Goal: Information Seeking & Learning: Learn about a topic

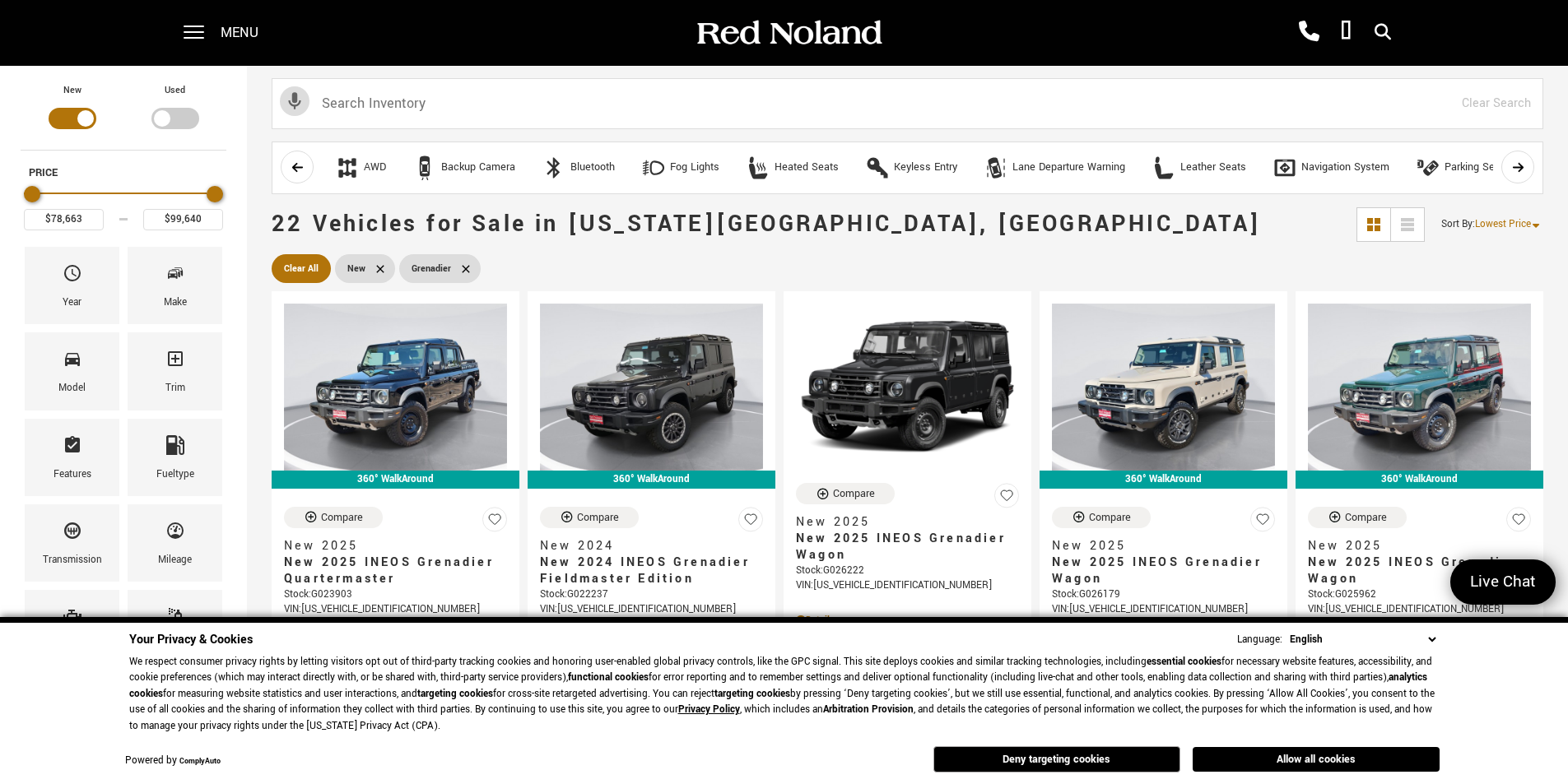
click at [1432, 635] on select "English Spanish / Español English / United Kingdom Korean / 한국어 Vietnamese / Ti…" at bounding box center [1362, 640] width 154 height 17
click at [1432, 636] on select "English Spanish / Español English / United Kingdom Korean / 한국어 Vietnamese / Ti…" at bounding box center [1362, 640] width 154 height 17
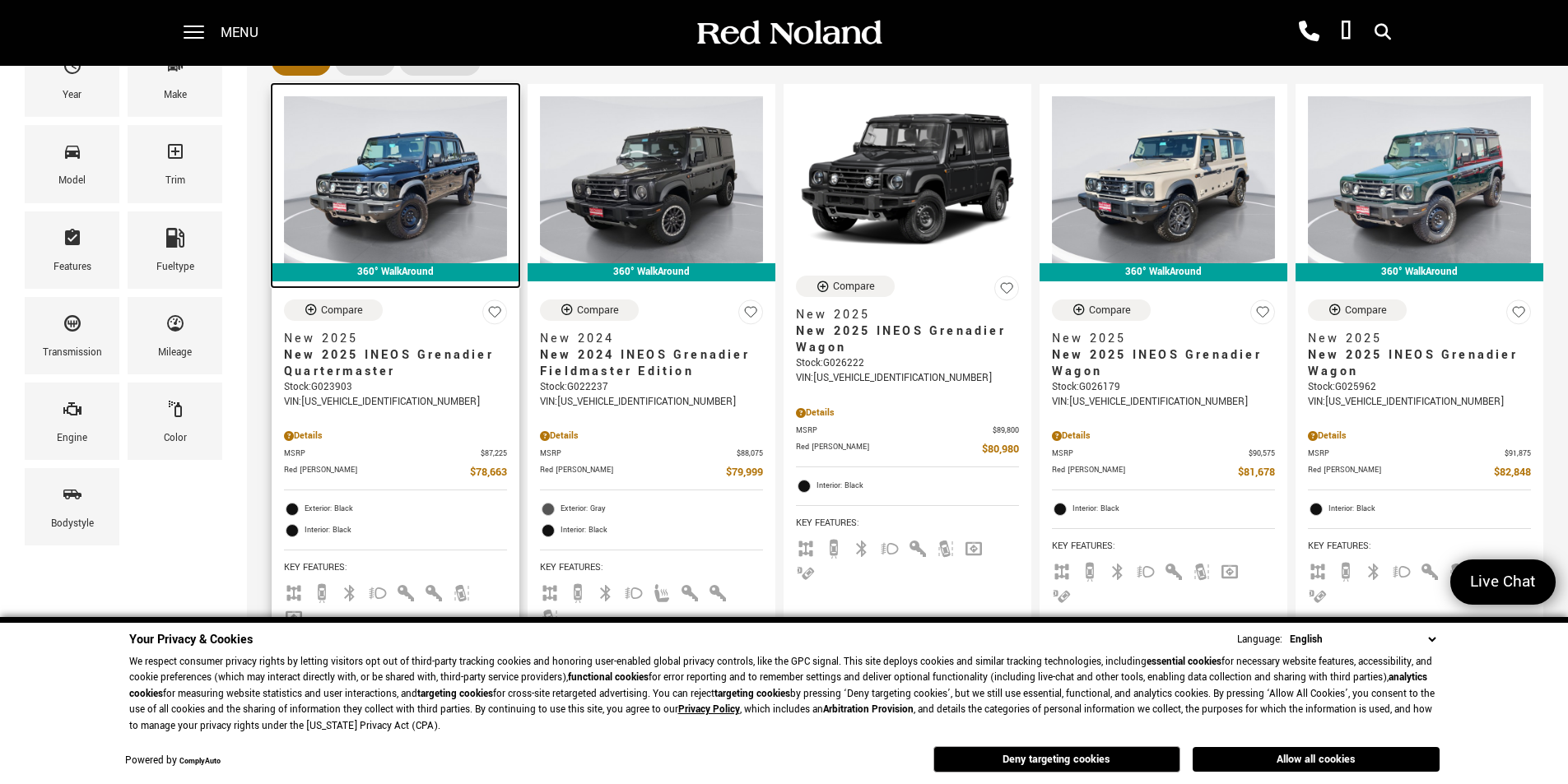
click at [409, 185] on img at bounding box center [396, 179] width 223 height 167
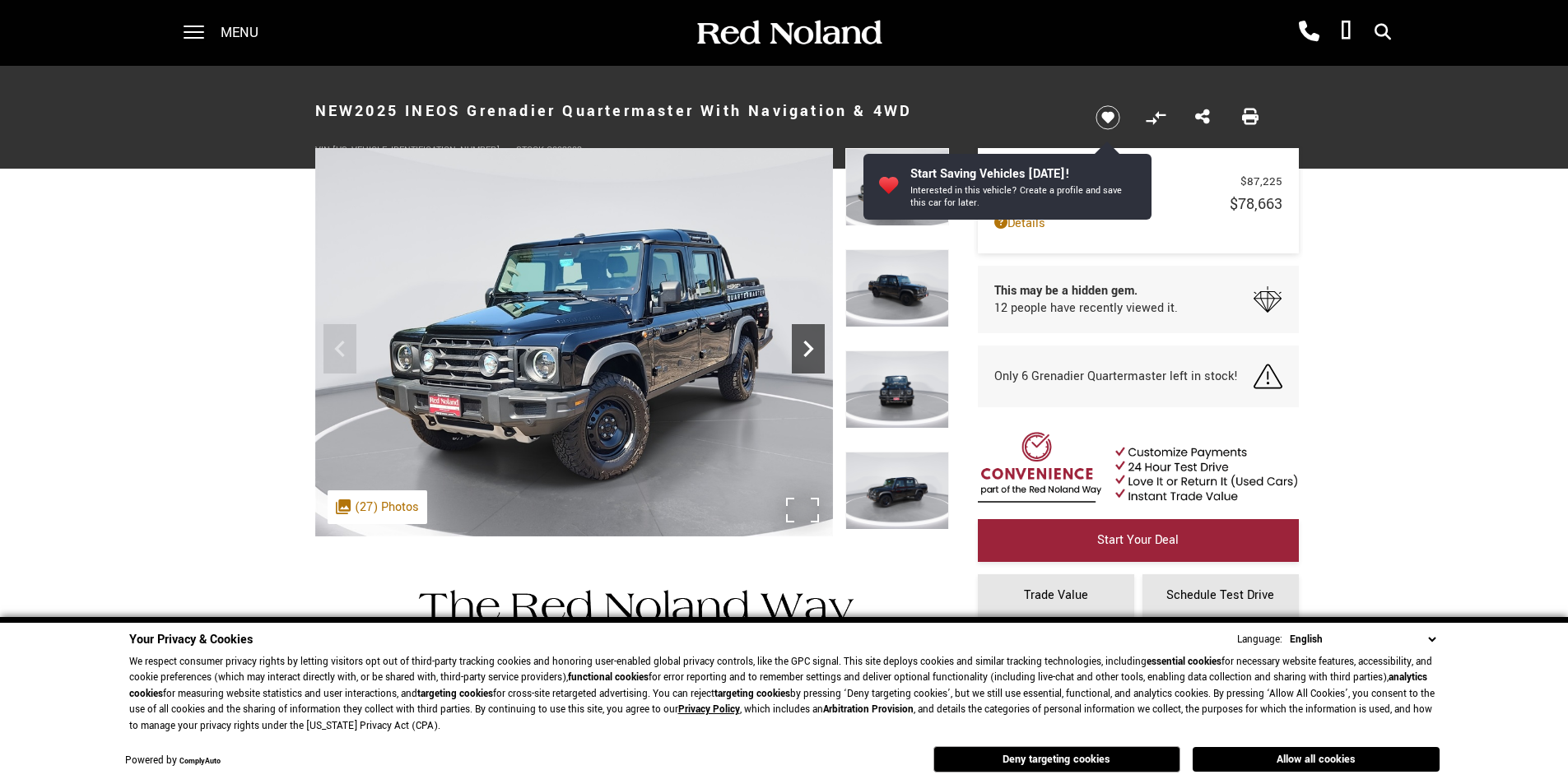
click at [812, 343] on icon "Next" at bounding box center [808, 349] width 33 height 33
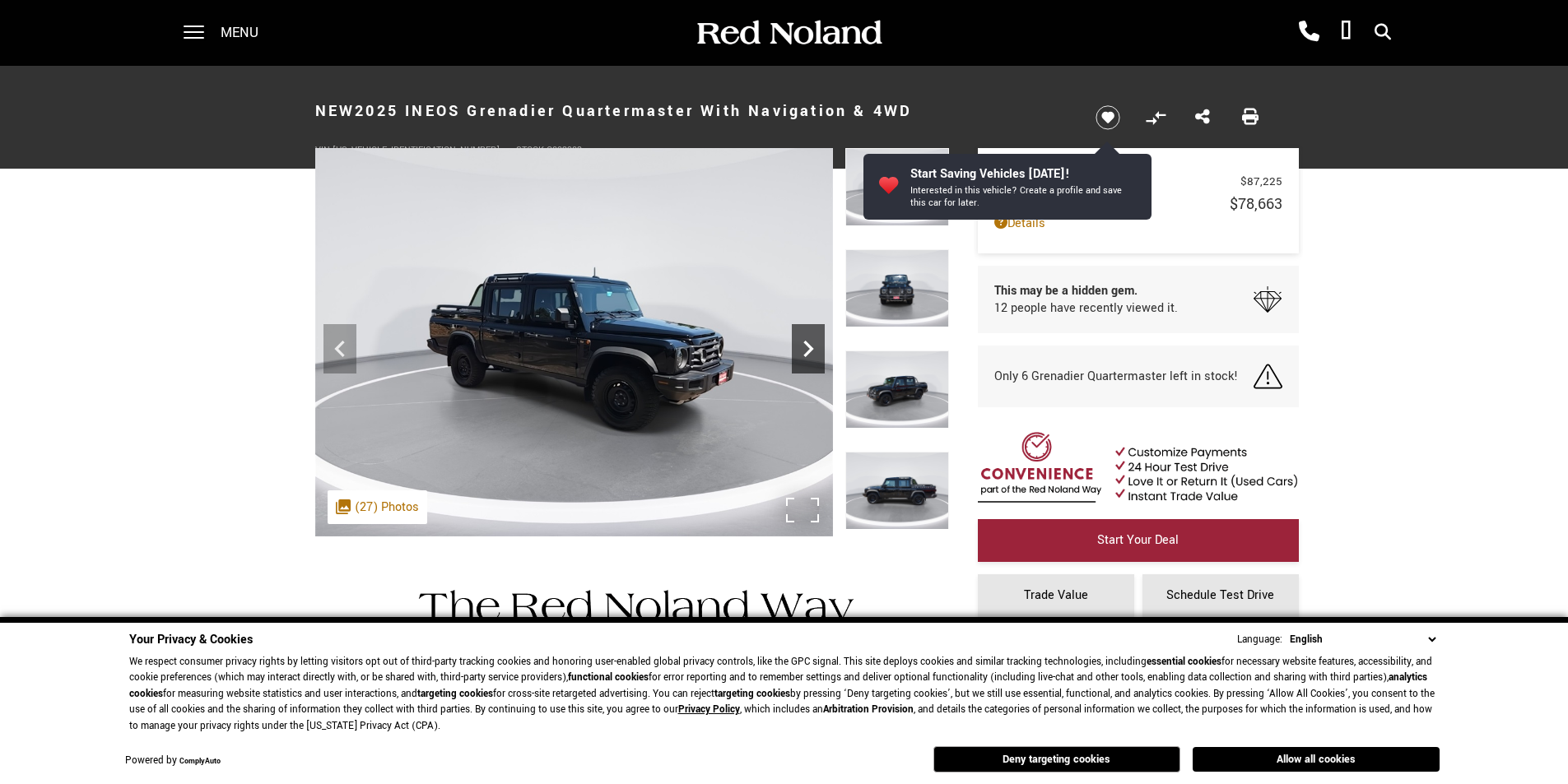
click at [812, 343] on icon "Next" at bounding box center [808, 349] width 33 height 33
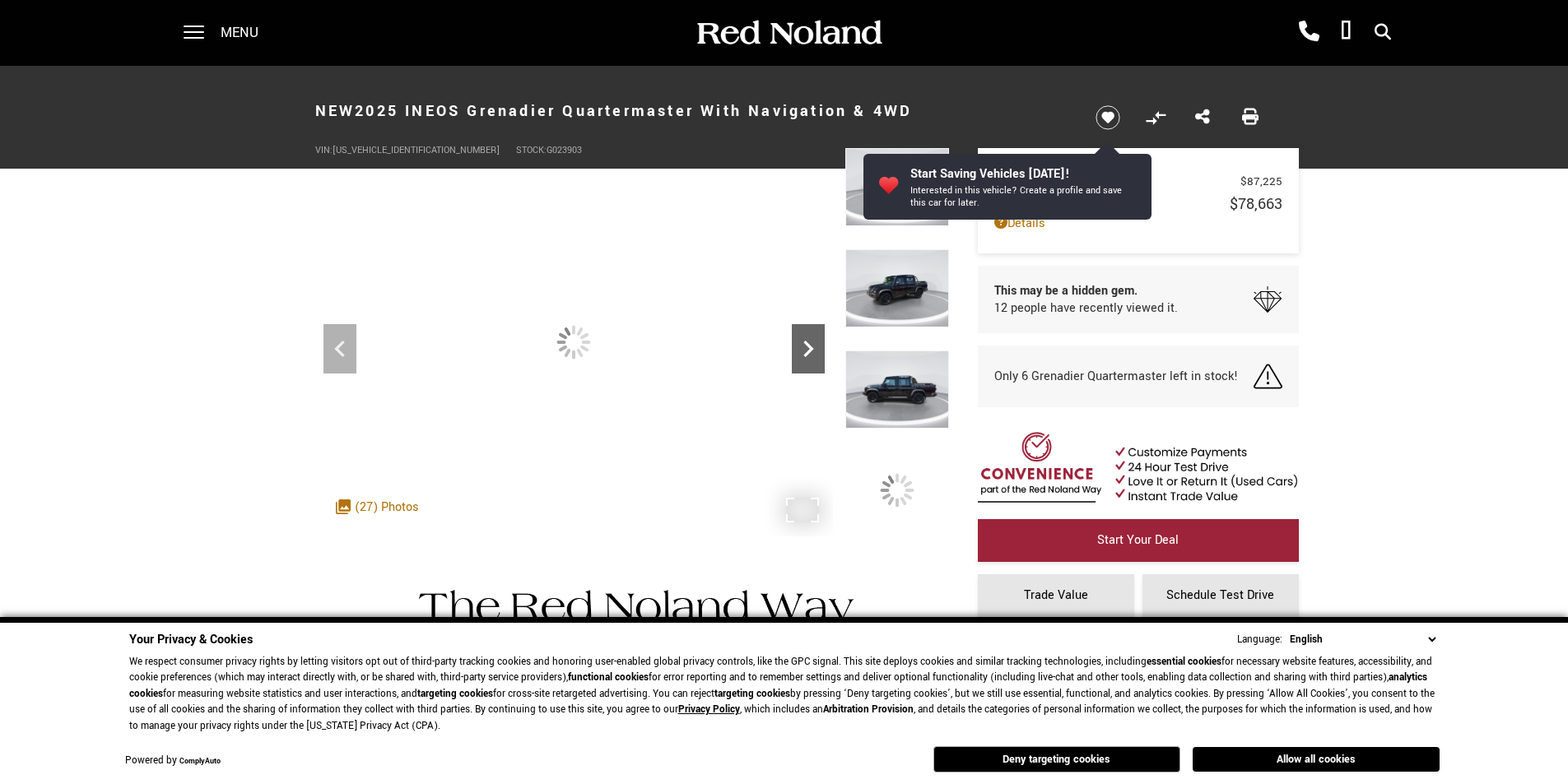
click at [812, 343] on icon "Next" at bounding box center [808, 349] width 33 height 33
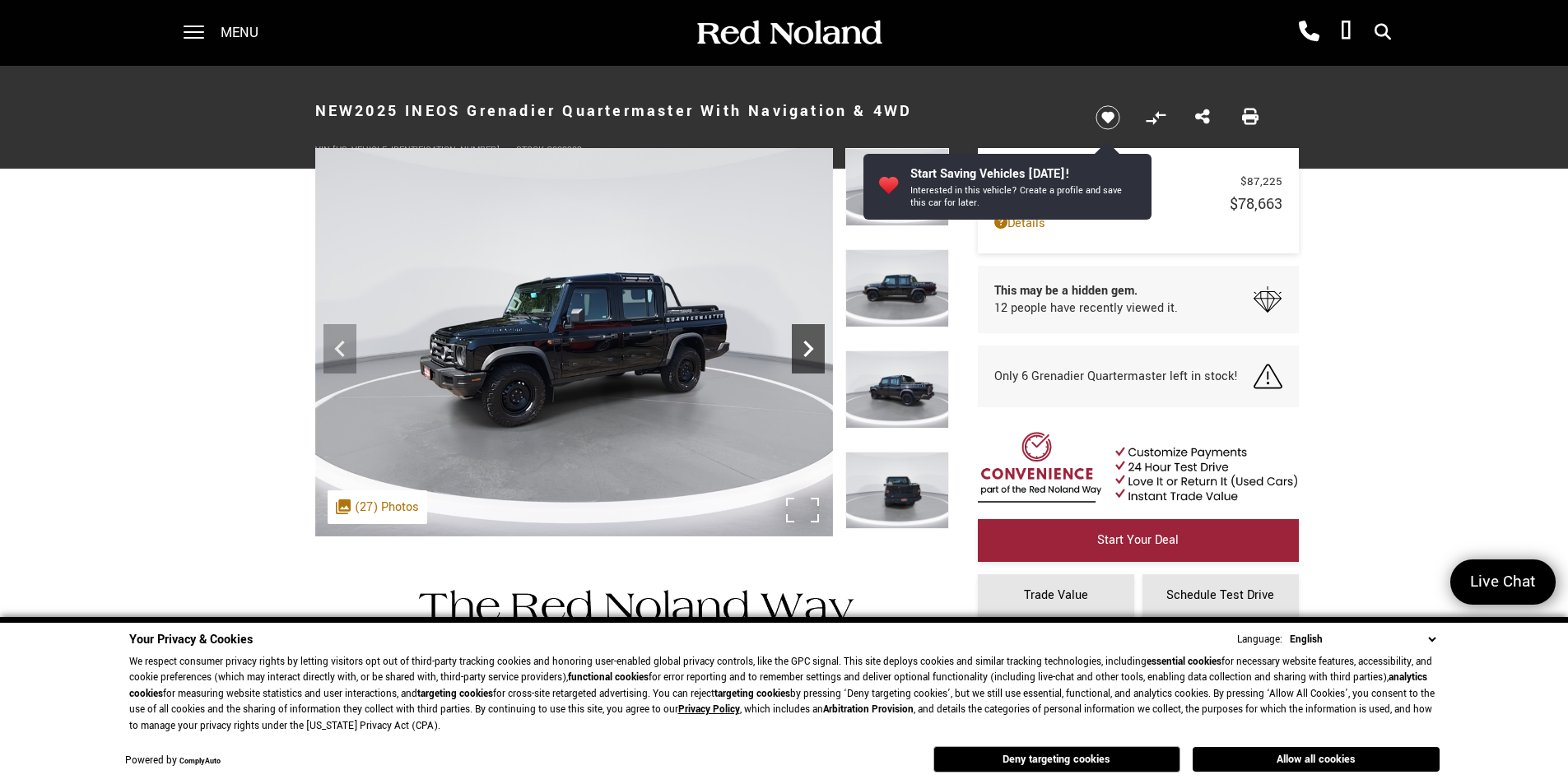
click at [812, 343] on icon "Next" at bounding box center [808, 349] width 33 height 33
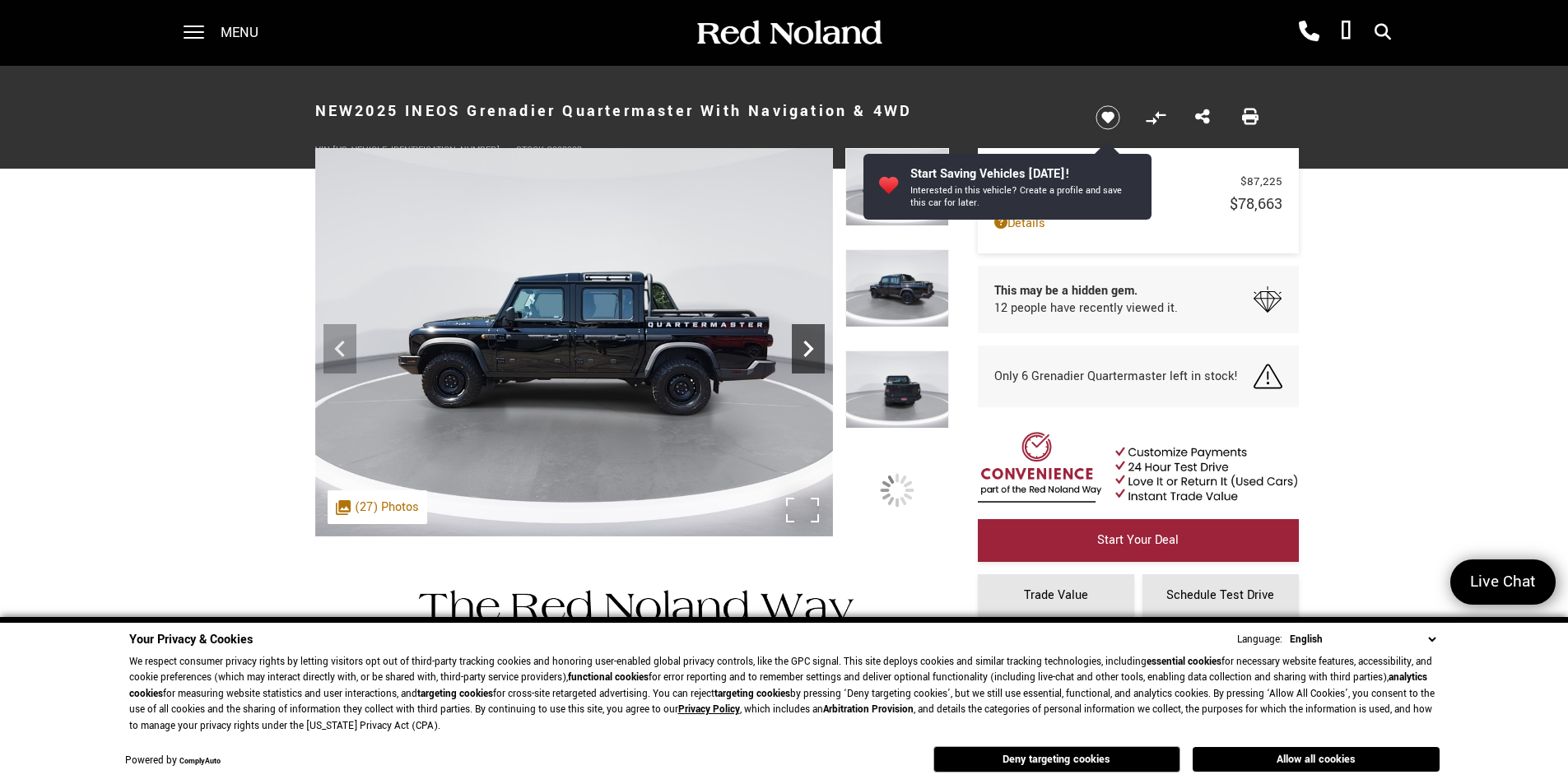
click at [812, 343] on icon "Next" at bounding box center [808, 349] width 33 height 33
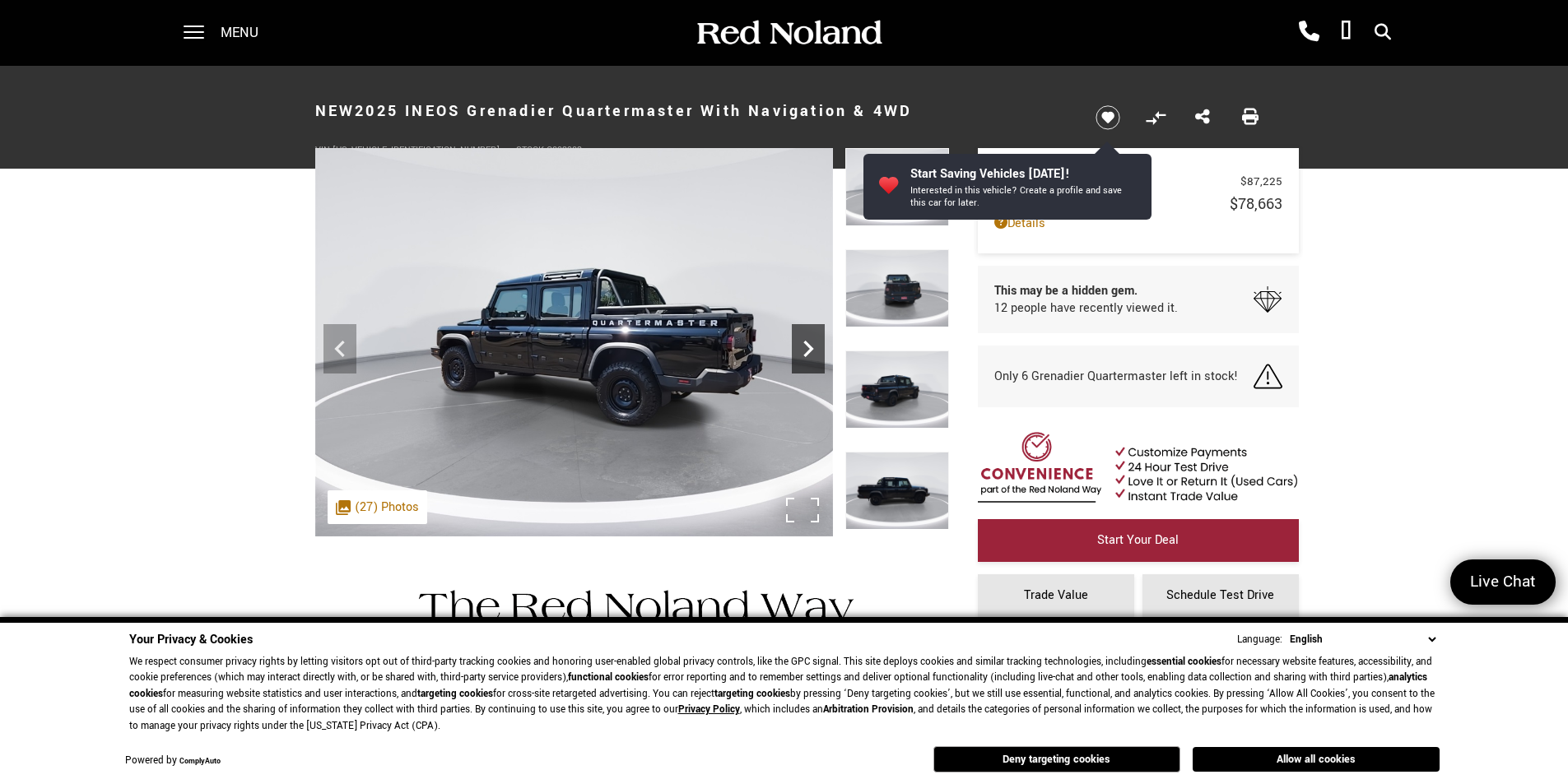
click at [812, 343] on icon "Next" at bounding box center [808, 349] width 33 height 33
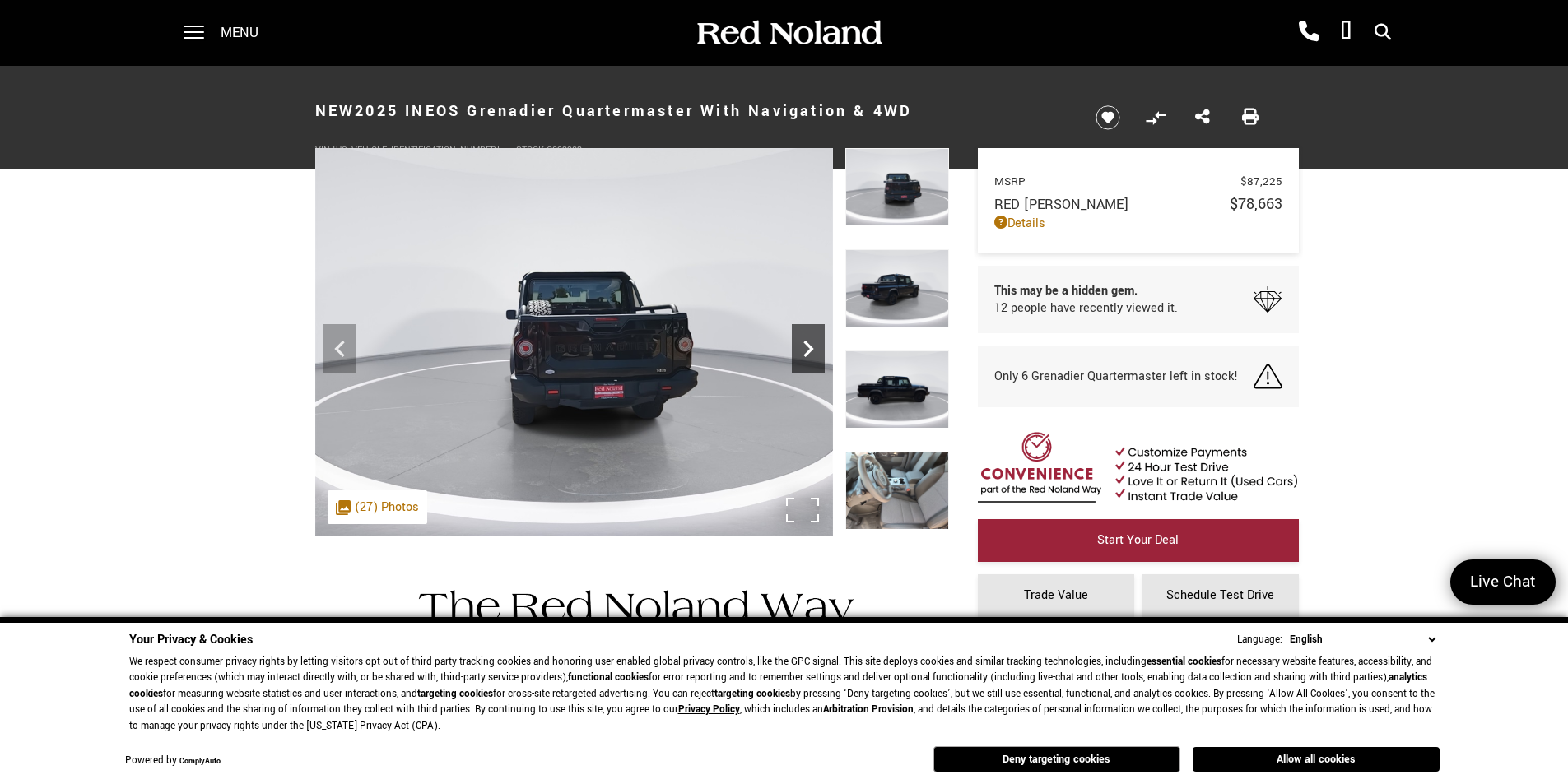
click at [812, 343] on icon "Next" at bounding box center [808, 349] width 33 height 33
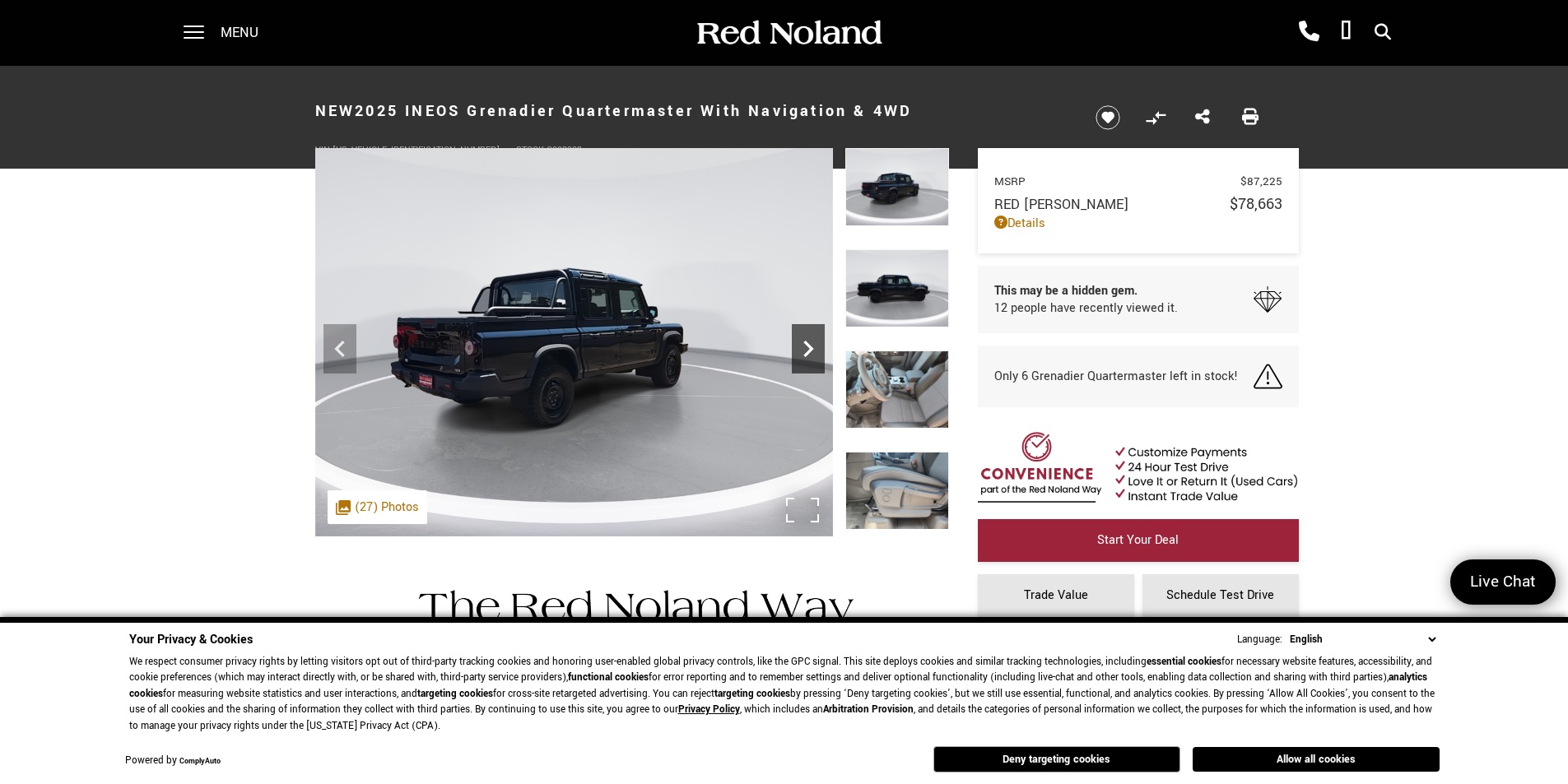
click at [812, 343] on icon "Next" at bounding box center [808, 349] width 33 height 33
